Goal: Task Accomplishment & Management: Manage account settings

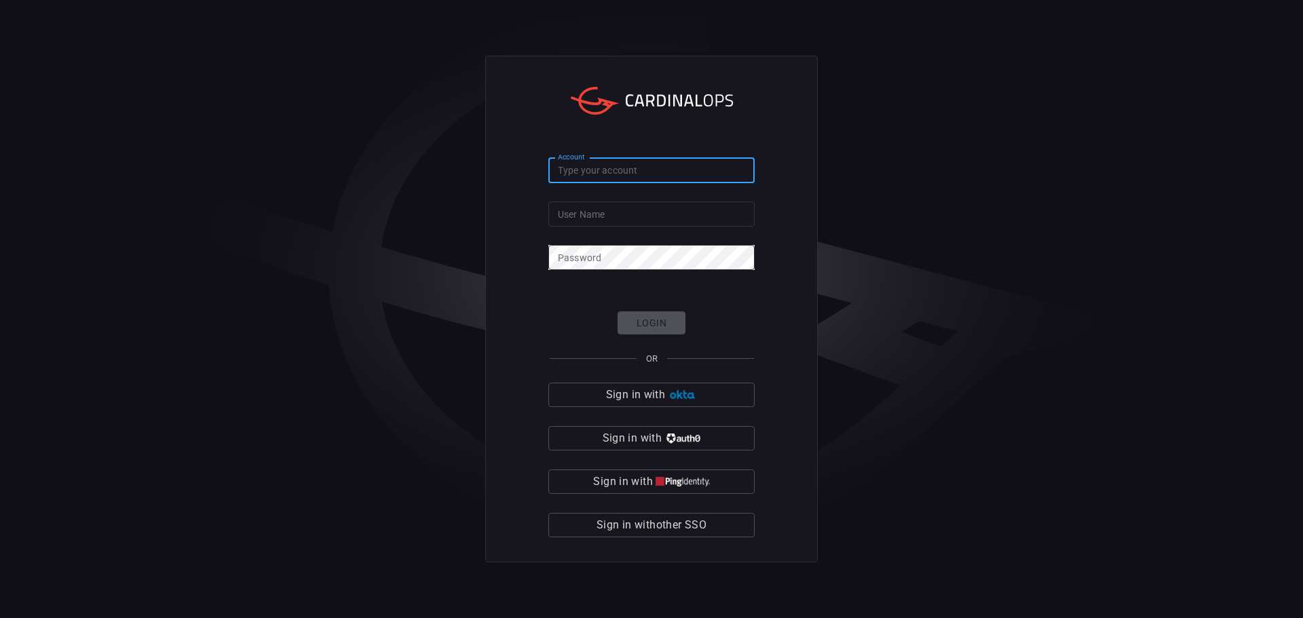
click at [567, 170] on input "Account" at bounding box center [651, 170] width 206 height 25
type input "valoline-global"
click at [638, 207] on input "User Name" at bounding box center [651, 214] width 206 height 25
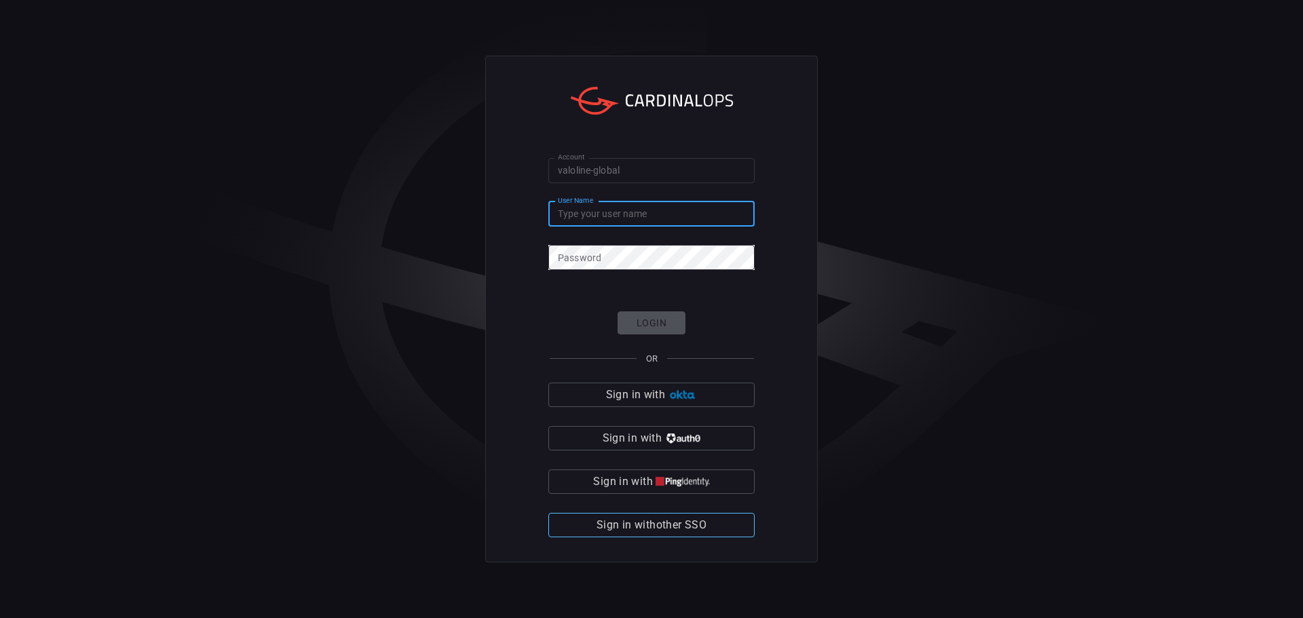
click at [668, 518] on span "Sign in with other SSO" at bounding box center [651, 525] width 110 height 19
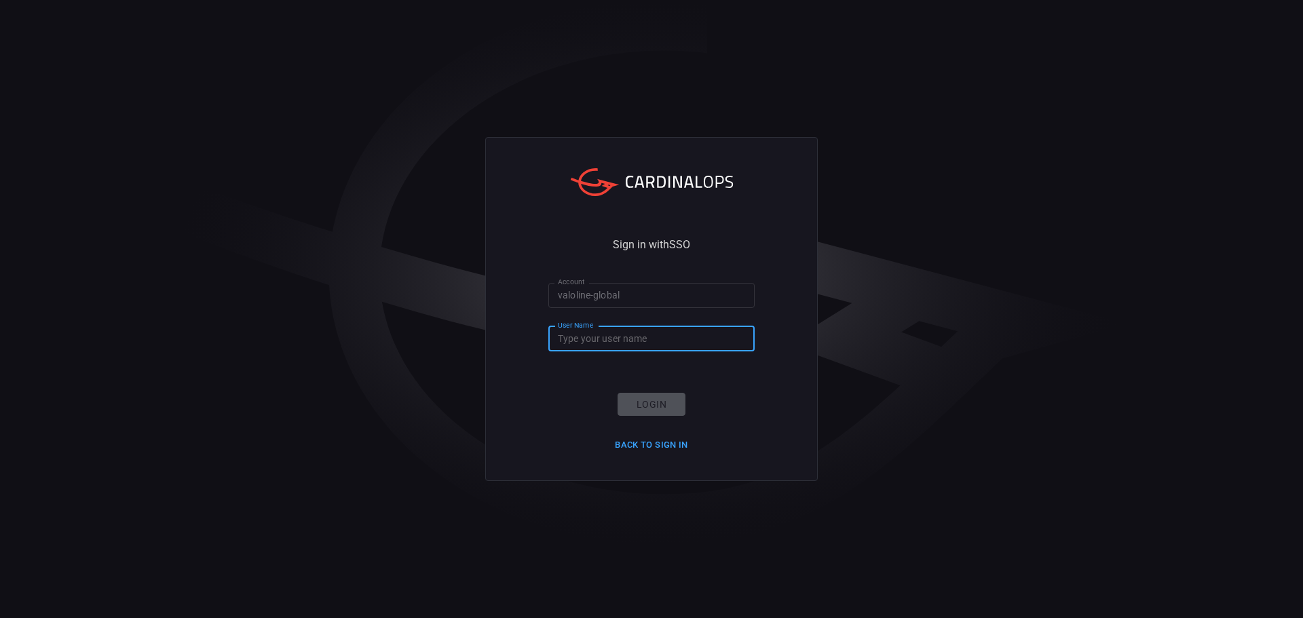
click at [609, 343] on input "User Name" at bounding box center [651, 338] width 206 height 25
type input "[EMAIL_ADDRESS][DOMAIN_NAME]"
click at [651, 408] on button "Login" at bounding box center [651, 405] width 68 height 24
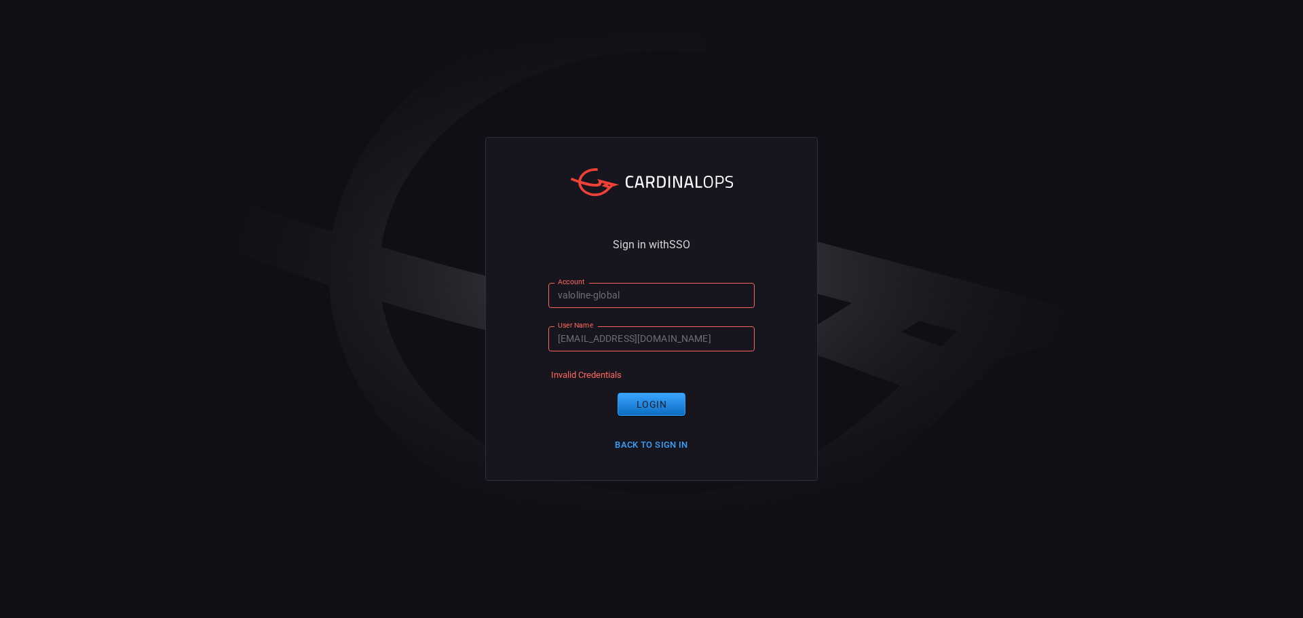
click at [569, 295] on input "valoline-global" at bounding box center [651, 295] width 206 height 25
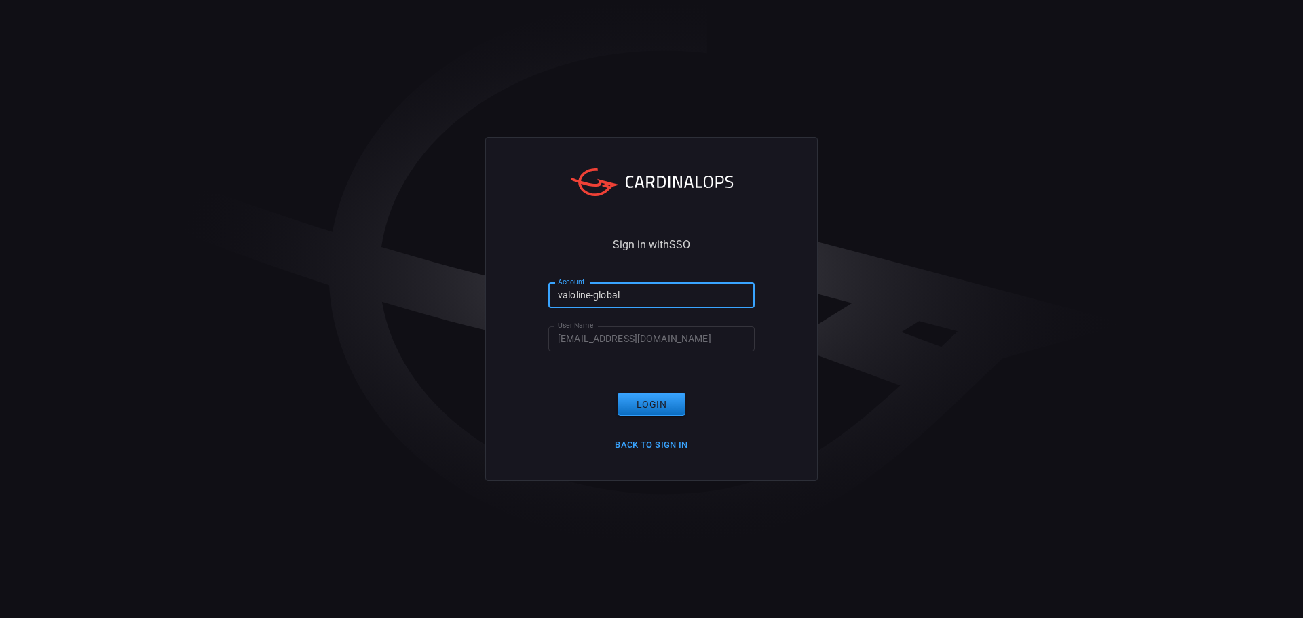
type input "valvoline-global"
click button "Login" at bounding box center [651, 405] width 68 height 24
